Goal: Task Accomplishment & Management: Manage account settings

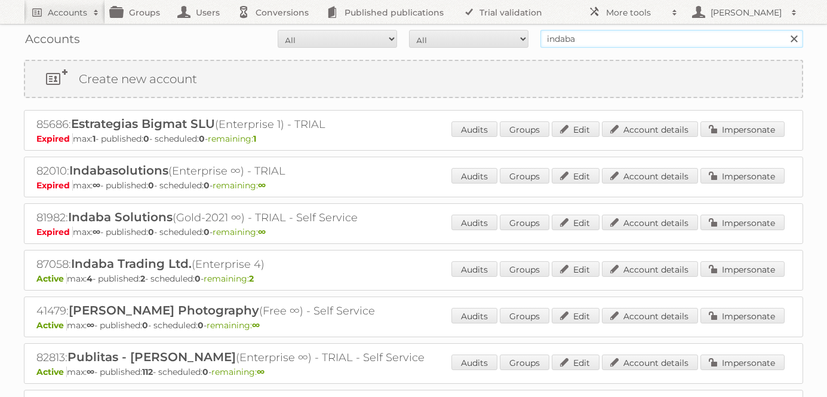
click at [581, 45] on input "indaba" at bounding box center [672, 39] width 263 height 18
type input "chedraui"
click at [785, 30] on input "Search" at bounding box center [794, 39] width 18 height 18
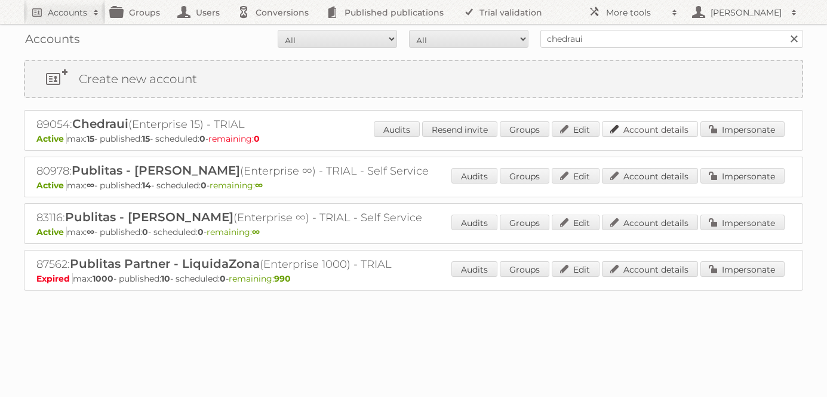
click at [657, 131] on link "Account details" at bounding box center [650, 129] width 96 height 16
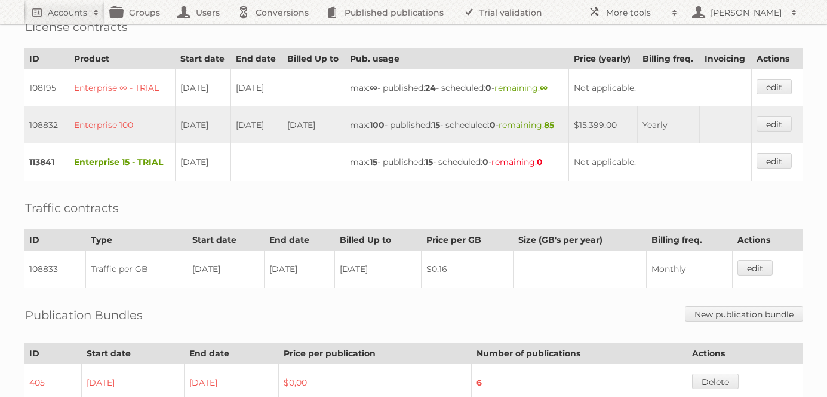
scroll to position [337, 0]
click at [775, 168] on link "edit" at bounding box center [774, 160] width 35 height 16
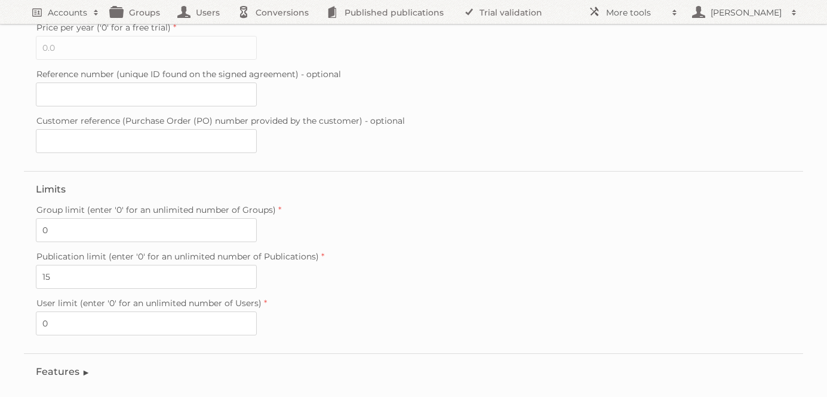
scroll to position [327, 0]
click at [62, 264] on input "15" at bounding box center [146, 274] width 221 height 24
type input "1"
type input "25"
click at [299, 250] on label "Publication limit (enter '0' for an unlimited number of Publications)" at bounding box center [414, 253] width 756 height 17
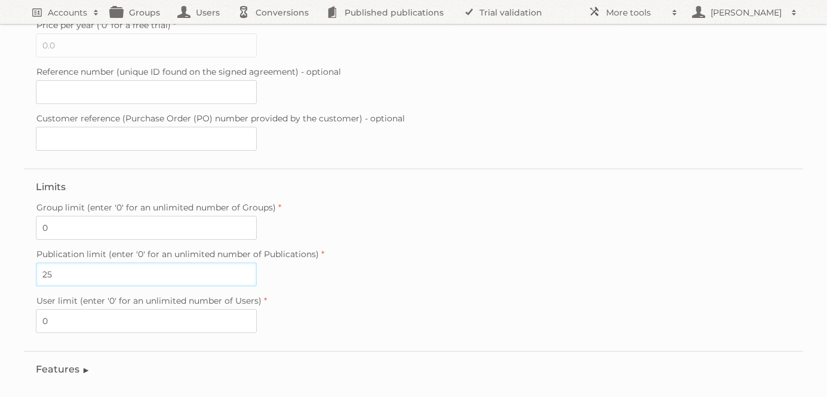
click at [257, 262] on input "25" at bounding box center [146, 274] width 221 height 24
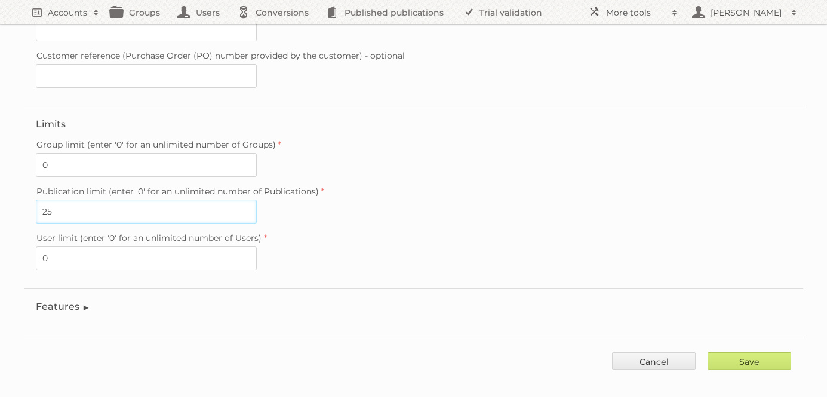
scroll to position [388, 0]
click at [761, 355] on input "Save" at bounding box center [750, 363] width 84 height 18
type input "..."
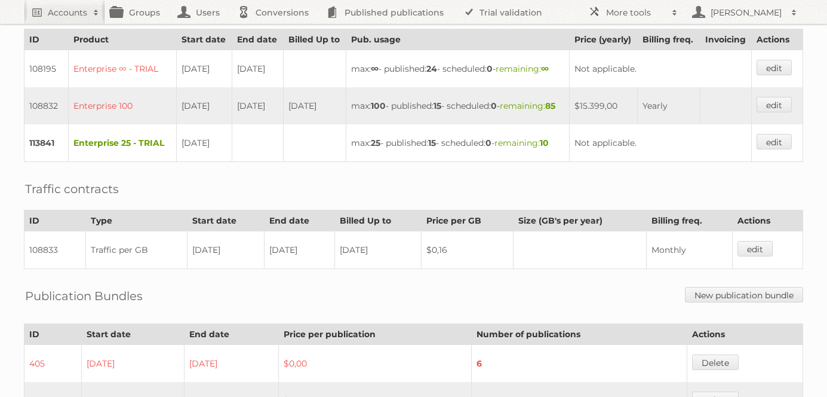
scroll to position [314, 0]
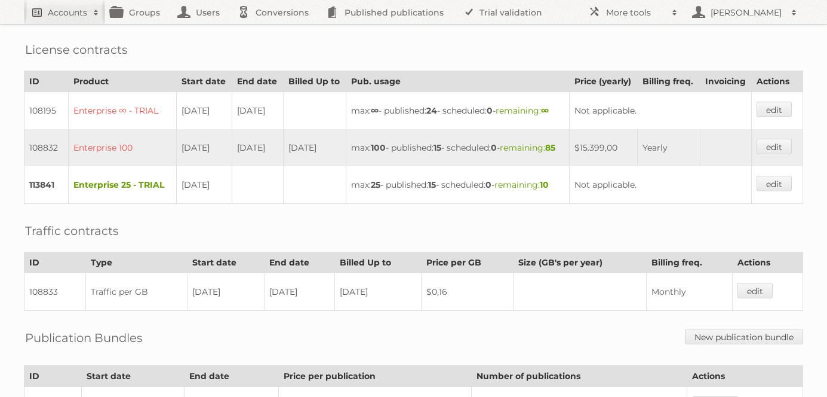
click at [81, 11] on h2 "Accounts" at bounding box center [67, 13] width 39 height 12
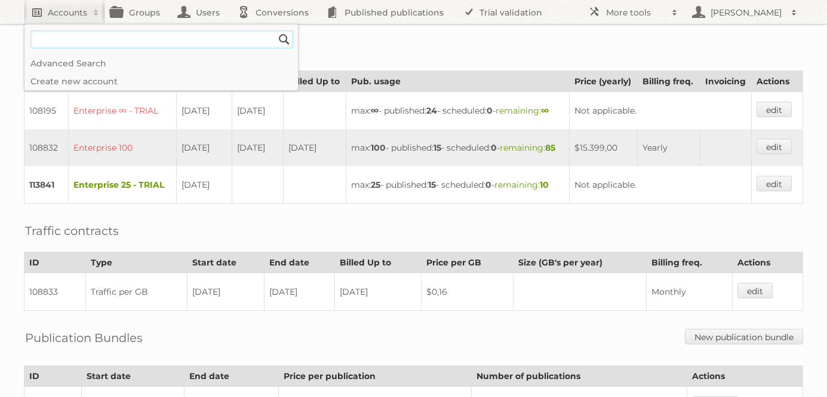
paste input"] "Coöp. Vereniging Horesca"
type input"] "Coöp. Vereniging Horesca"
click at [275, 30] on input "Search" at bounding box center [284, 39] width 18 height 18
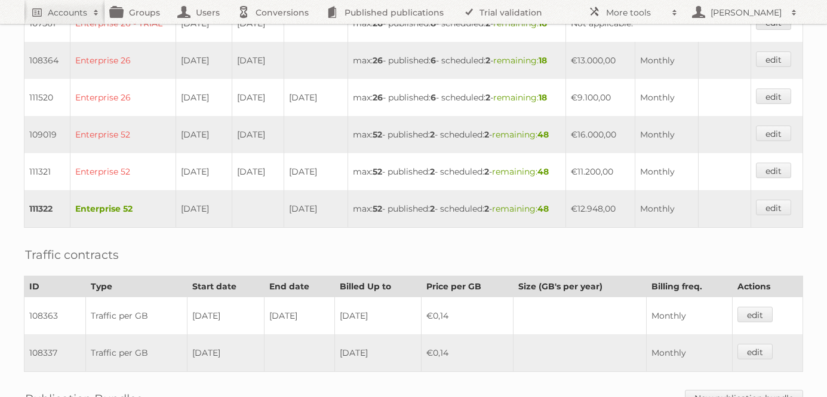
scroll to position [589, 0]
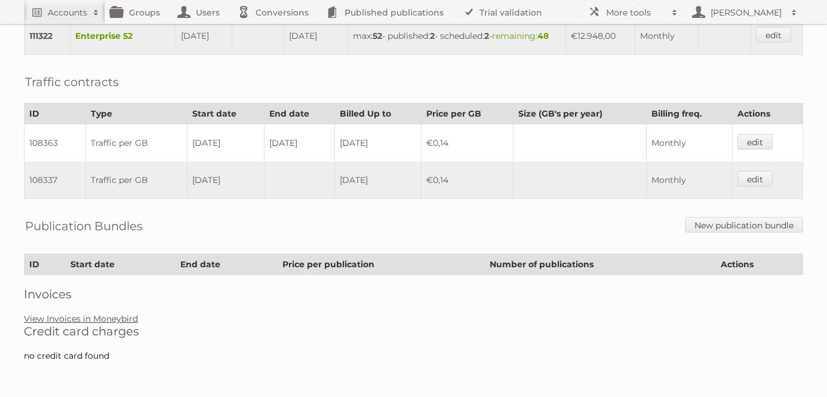
click at [119, 321] on link "View Invoices in Moneybird" at bounding box center [81, 318] width 114 height 11
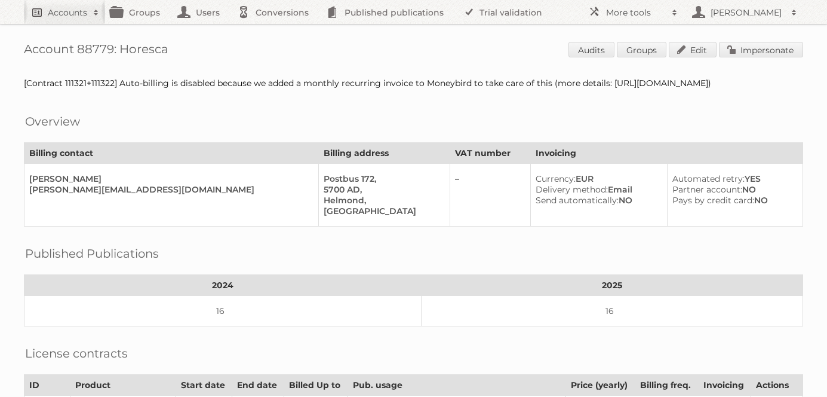
click at [69, 7] on h2 "Accounts" at bounding box center [67, 13] width 39 height 12
type input"] "price shoes"
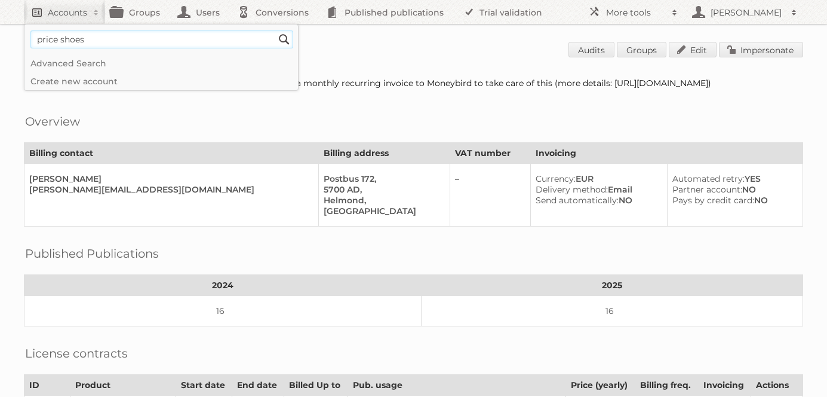
click at [275, 30] on input "Search" at bounding box center [284, 39] width 18 height 18
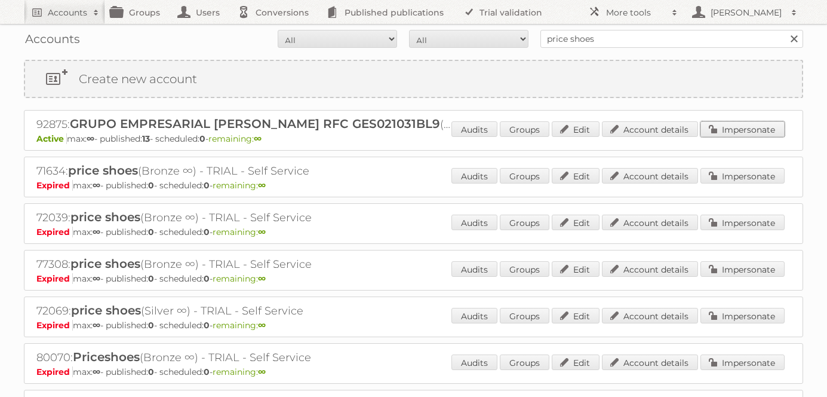
click at [739, 127] on link "Impersonate" at bounding box center [743, 129] width 84 height 16
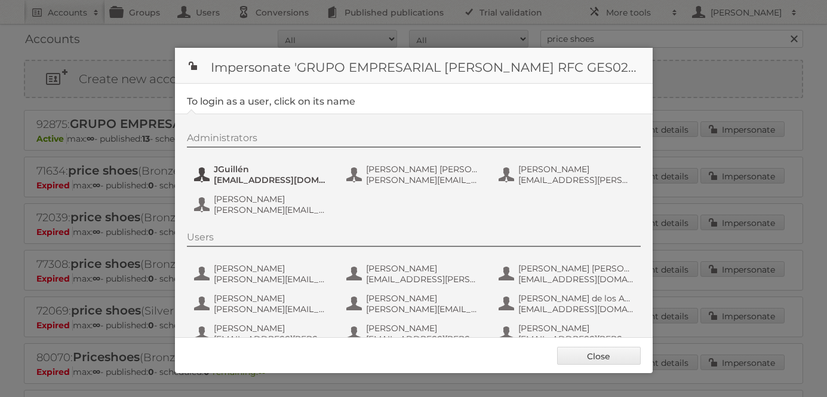
click at [238, 180] on span "[EMAIL_ADDRESS][DOMAIN_NAME]" at bounding box center [272, 179] width 116 height 11
